Goal: Task Accomplishment & Management: Complete application form

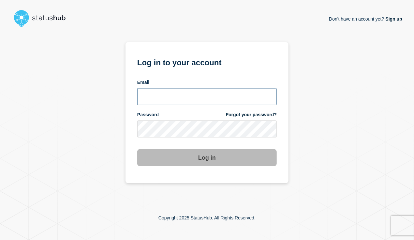
type input "[EMAIL_ADDRESS][DOMAIN_NAME]"
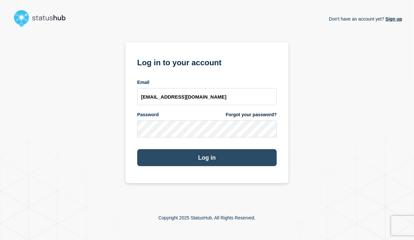
click at [154, 157] on button "Log in" at bounding box center [207, 157] width 140 height 17
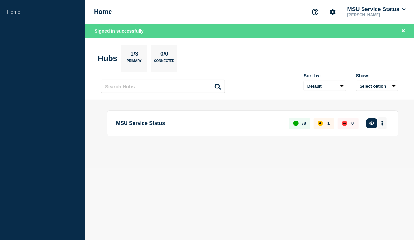
click at [385, 126] on button "More actions" at bounding box center [383, 123] width 8 height 12
click at [304, 157] on div "MSU Service Status 38 1 0 Create incident See overview" at bounding box center [250, 134] width 298 height 48
click at [384, 124] on button "More actions" at bounding box center [383, 123] width 8 height 12
click at [367, 159] on link "View Status Page" at bounding box center [380, 161] width 48 height 6
drag, startPoint x: 270, startPoint y: 176, endPoint x: 254, endPoint y: 171, distance: 17.0
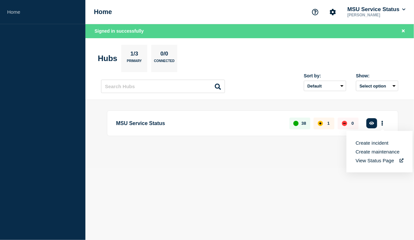
click at [269, 176] on body "Home Home MSU Service Status Terence Silas Signed in successfully Hubs 1/3 Prim…" at bounding box center [207, 120] width 414 height 240
click at [384, 123] on button "More actions" at bounding box center [383, 123] width 8 height 12
click at [314, 149] on div "MSU Service Status 38 1 0 Create incident See overview" at bounding box center [250, 134] width 298 height 48
click at [114, 7] on div "Home MSU Service Status Terence Silas" at bounding box center [250, 12] width 329 height 24
click at [111, 9] on h1 "Home" at bounding box center [103, 12] width 18 height 8
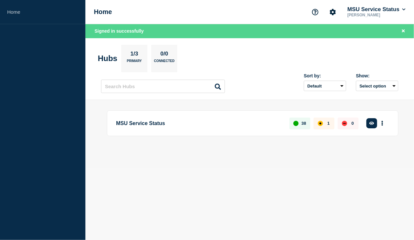
click at [108, 12] on h1 "Home" at bounding box center [103, 12] width 18 height 8
click at [105, 14] on h1 "Home" at bounding box center [103, 12] width 18 height 8
click at [392, 83] on button "Select option" at bounding box center [377, 86] width 42 height 10
click at [319, 81] on select "Default Last added Last updated Most active A-Z" at bounding box center [325, 86] width 42 height 10
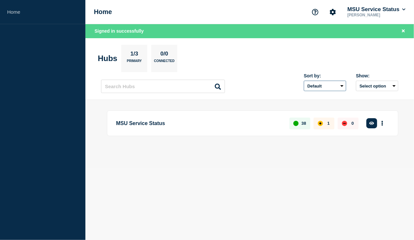
click at [320, 85] on select "Default Last added Last updated Most active A-Z" at bounding box center [325, 86] width 42 height 10
click at [175, 141] on div "MSU Service Status 38 1 0 Create incident See overview" at bounding box center [250, 134] width 298 height 48
click at [125, 124] on p "MSU Service Status" at bounding box center [199, 123] width 166 height 12
click at [146, 121] on p "MSU Service Status" at bounding box center [199, 123] width 166 height 12
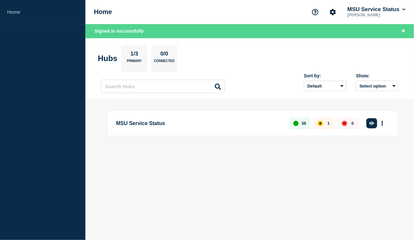
click at [350, 122] on div "0" at bounding box center [348, 123] width 21 height 12
click at [369, 122] on button "button" at bounding box center [372, 123] width 11 height 10
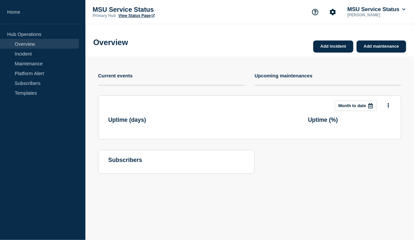
click at [370, 122] on h3 "Uptime ( % )" at bounding box center [349, 120] width 83 height 7
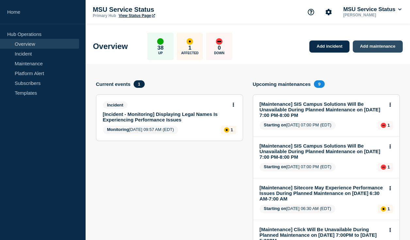
click at [371, 47] on link "Add maintenance" at bounding box center [377, 46] width 50 height 12
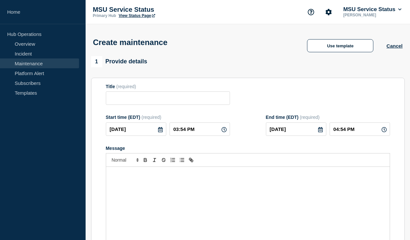
click at [159, 132] on icon at bounding box center [160, 129] width 5 height 5
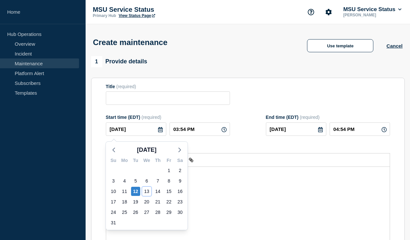
click at [142, 192] on div "13" at bounding box center [146, 191] width 9 height 9
type input "2025-08-13"
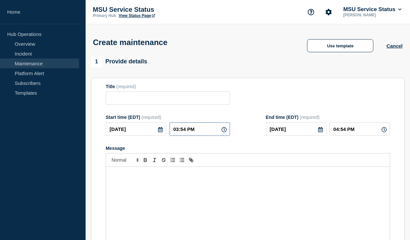
drag, startPoint x: 176, startPoint y: 130, endPoint x: 149, endPoint y: 130, distance: 27.4
click at [149, 131] on div "2025-08-13 03:54 PM" at bounding box center [168, 128] width 124 height 13
type input "11:54 PM"
type input "2025-08-14"
type input "12:54 AM"
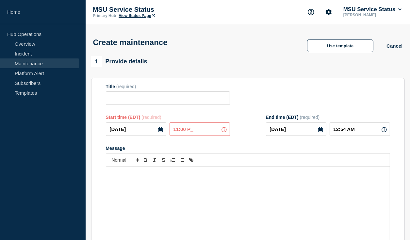
type input "11:00 PM"
type input "12:00 AM"
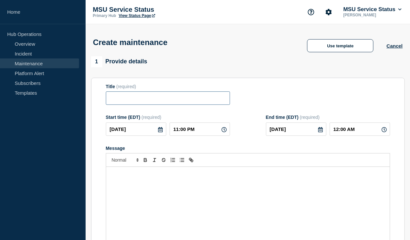
click at [128, 102] on input "Title" at bounding box center [168, 97] width 124 height 13
paste input "[Maintenance] Enterprise Storage Will Be Unavailable During Planned Maintenance…"
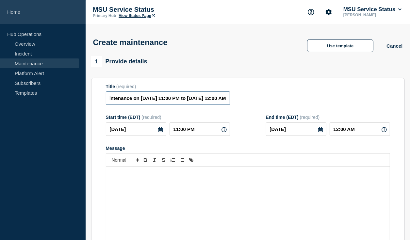
type input "[Maintenance] Enterprise Storage Will Be Unavailable During Planned Maintenance…"
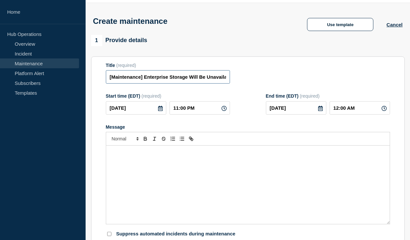
scroll to position [33, 0]
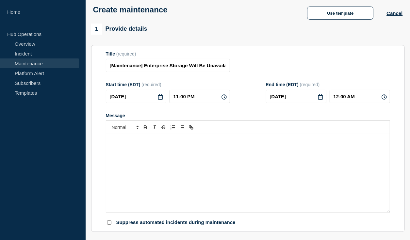
click at [138, 148] on div "Message" at bounding box center [247, 173] width 283 height 78
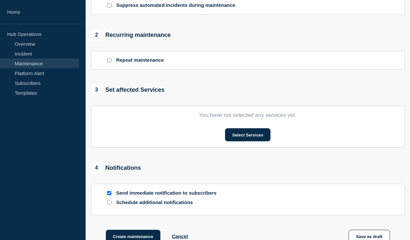
scroll to position [261, 0]
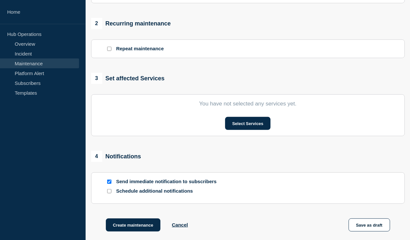
click at [243, 134] on section "You have not selected any services yet. Select Services" at bounding box center [247, 115] width 313 height 42
click at [243, 128] on button "Select Services" at bounding box center [247, 123] width 45 height 13
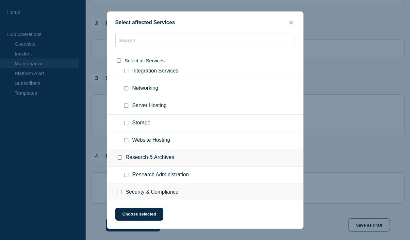
scroll to position [587, 0]
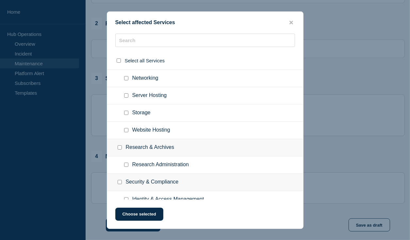
click at [125, 111] on input "Storage checkbox" at bounding box center [126, 113] width 4 height 4
checkbox input "true"
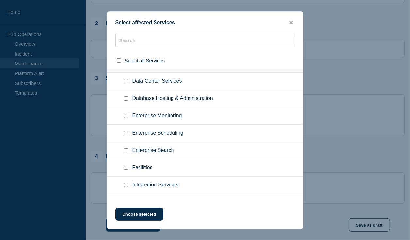
scroll to position [424, 0]
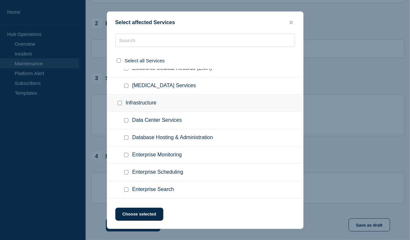
click at [120, 103] on input "Infrastructure checkbox" at bounding box center [119, 103] width 4 height 4
checkbox input "true"
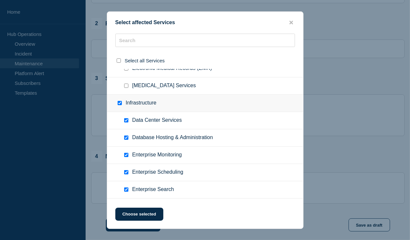
checkbox input "true"
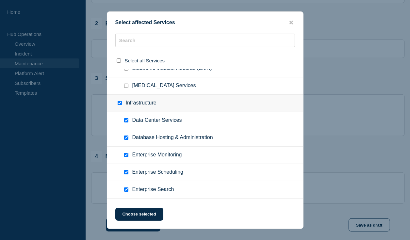
checkbox input "true"
click at [119, 101] on input "Infrastructure checkbox" at bounding box center [119, 103] width 4 height 4
checkbox input "false"
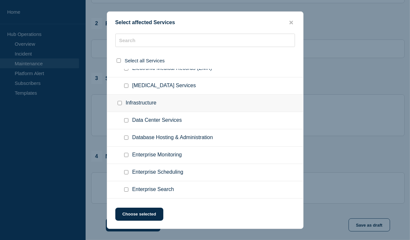
checkbox input "false"
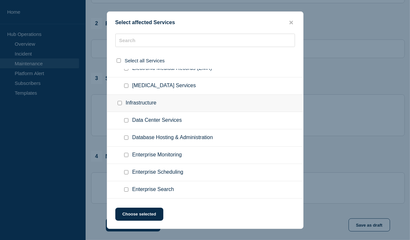
checkbox input "false"
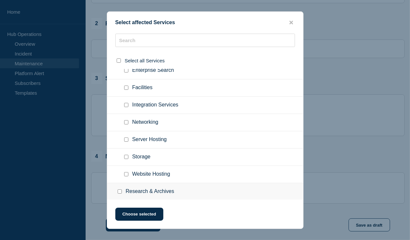
scroll to position [555, 0]
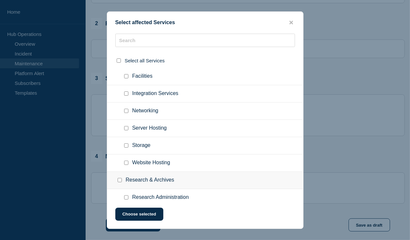
click at [128, 144] on input "Storage checkbox" at bounding box center [126, 145] width 4 height 4
checkbox input "true"
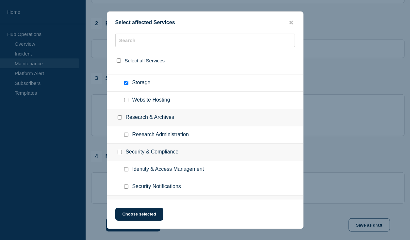
scroll to position [620, 0]
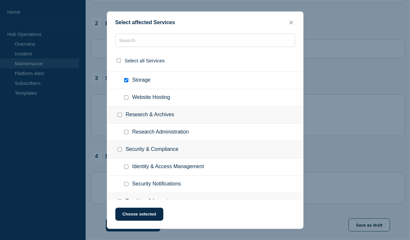
click at [127, 95] on input "Website Hosting checkbox" at bounding box center [126, 97] width 4 height 4
checkbox input "true"
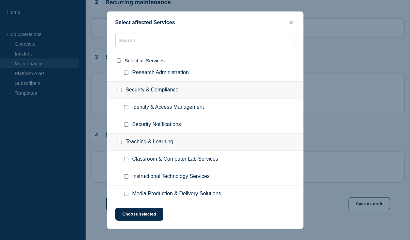
scroll to position [294, 0]
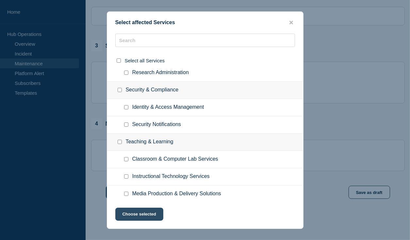
click at [151, 214] on button "Choose selected" at bounding box center [139, 214] width 48 height 13
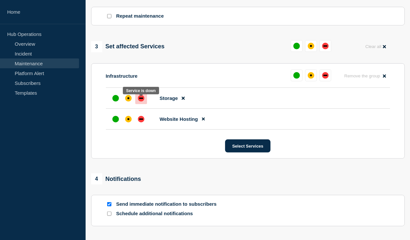
click at [141, 101] on div "down" at bounding box center [141, 98] width 7 height 7
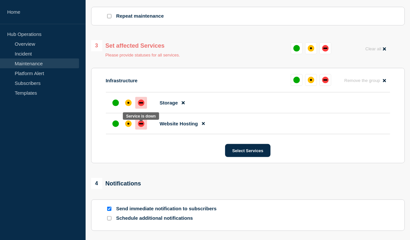
click at [140, 127] on div "down" at bounding box center [141, 123] width 7 height 7
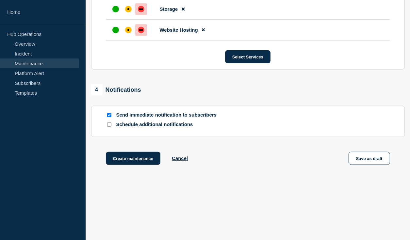
scroll to position [386, 0]
click at [142, 161] on button "Create maintenance" at bounding box center [133, 158] width 55 height 13
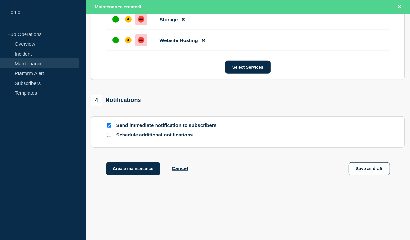
scroll to position [400, 0]
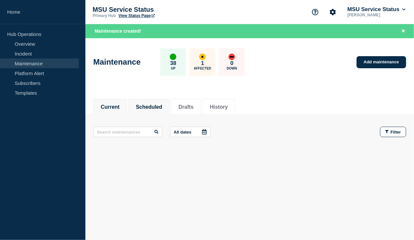
click at [153, 105] on button "Scheduled" at bounding box center [149, 107] width 26 height 6
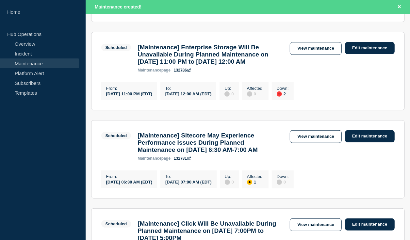
scroll to position [294, 0]
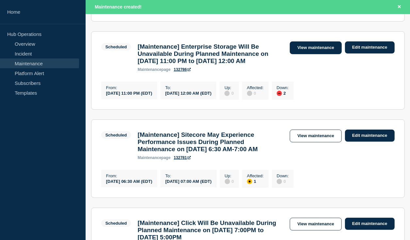
click at [307, 54] on link "View maintenance" at bounding box center [315, 47] width 52 height 13
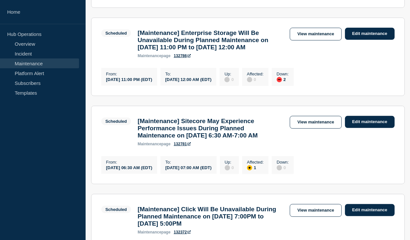
scroll to position [279, 0]
